Goal: Unclear

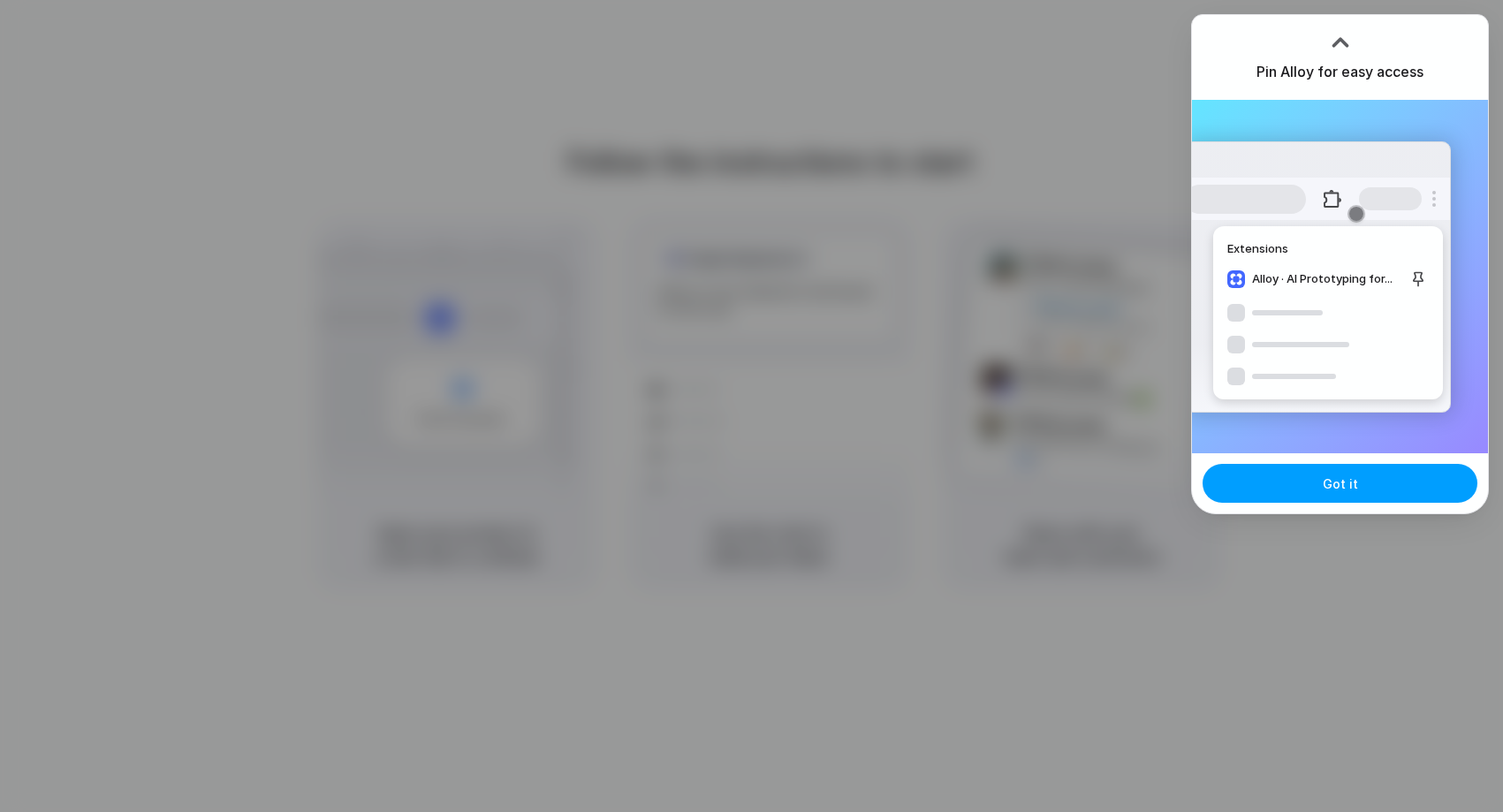
click at [1308, 480] on button "Got it" at bounding box center [1340, 482] width 275 height 39
